Goal: Information Seeking & Learning: Learn about a topic

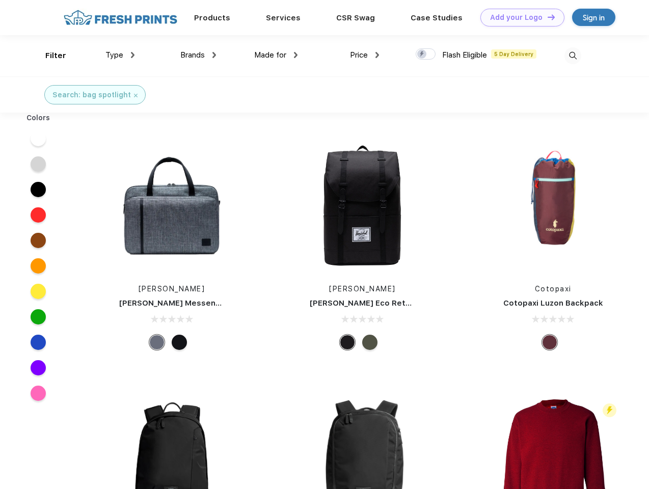
click at [518, 17] on link "Add your Logo Design Tool" at bounding box center [522, 18] width 84 height 18
click at [0, 0] on div "Design Tool" at bounding box center [0, 0] width 0 height 0
click at [546, 17] on link "Add your Logo Design Tool" at bounding box center [522, 18] width 84 height 18
click at [49, 56] on div "Filter" at bounding box center [55, 56] width 21 height 12
click at [120, 55] on span "Type" at bounding box center [114, 54] width 18 height 9
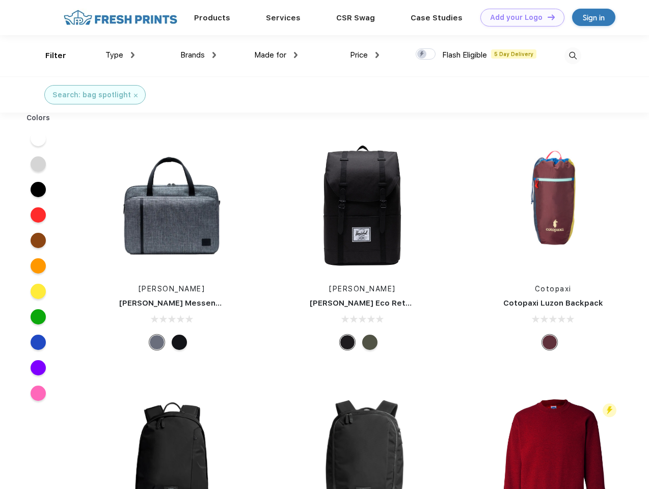
click at [198, 55] on span "Brands" at bounding box center [192, 54] width 24 height 9
click at [276, 55] on span "Made for" at bounding box center [270, 54] width 32 height 9
click at [365, 55] on span "Price" at bounding box center [359, 54] width 18 height 9
click at [426, 54] on div at bounding box center [426, 53] width 20 height 11
click at [422, 54] on input "checkbox" at bounding box center [419, 51] width 7 height 7
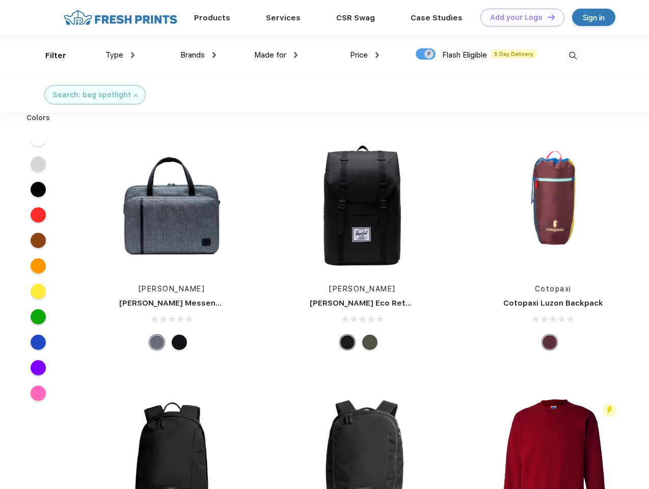
click at [572, 56] on img at bounding box center [572, 55] width 17 height 17
